Goal: Task Accomplishment & Management: Complete application form

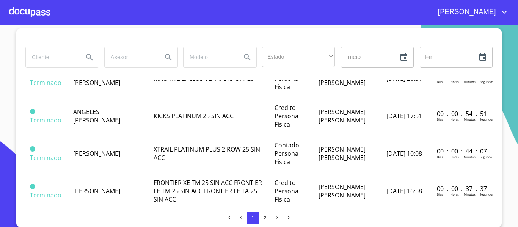
scroll to position [160, 0]
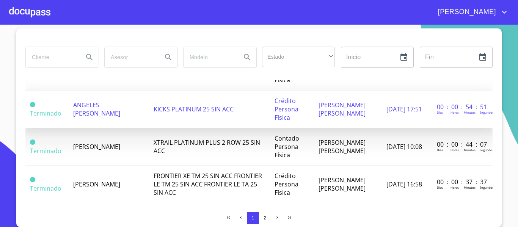
click at [121, 109] on td "ANGELES [PERSON_NAME]" at bounding box center [109, 110] width 80 height 38
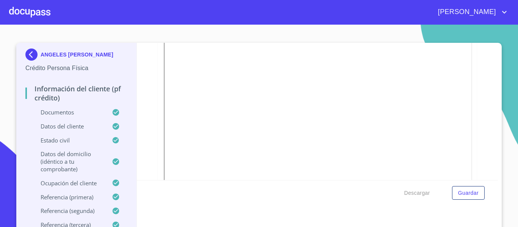
scroll to position [475, 0]
click at [28, 14] on div at bounding box center [29, 12] width 41 height 24
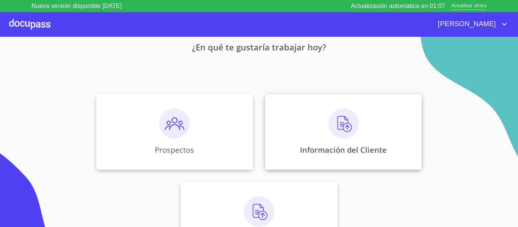
scroll to position [28, 0]
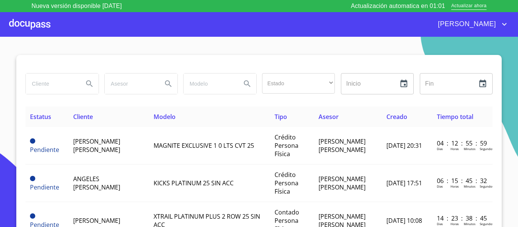
scroll to position [14, 0]
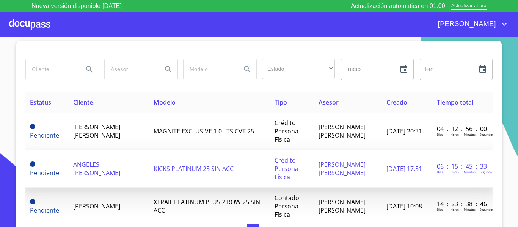
click at [114, 163] on span "ANGELES [PERSON_NAME]" at bounding box center [96, 168] width 47 height 17
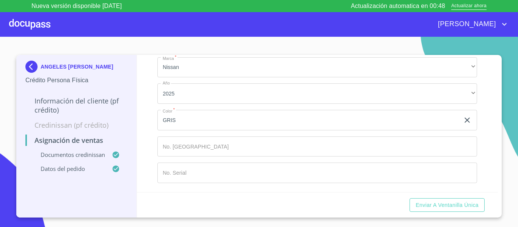
scroll to position [349, 0]
click at [449, 205] on span "Enviar a Ventanilla única" at bounding box center [447, 205] width 63 height 9
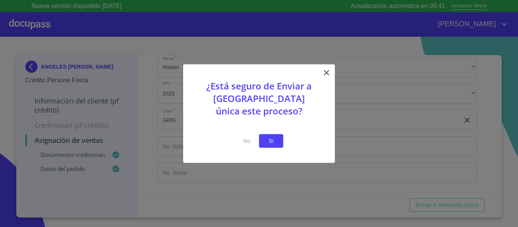
click at [267, 141] on span "Si" at bounding box center [271, 140] width 12 height 9
